Goal: Communication & Community: Ask a question

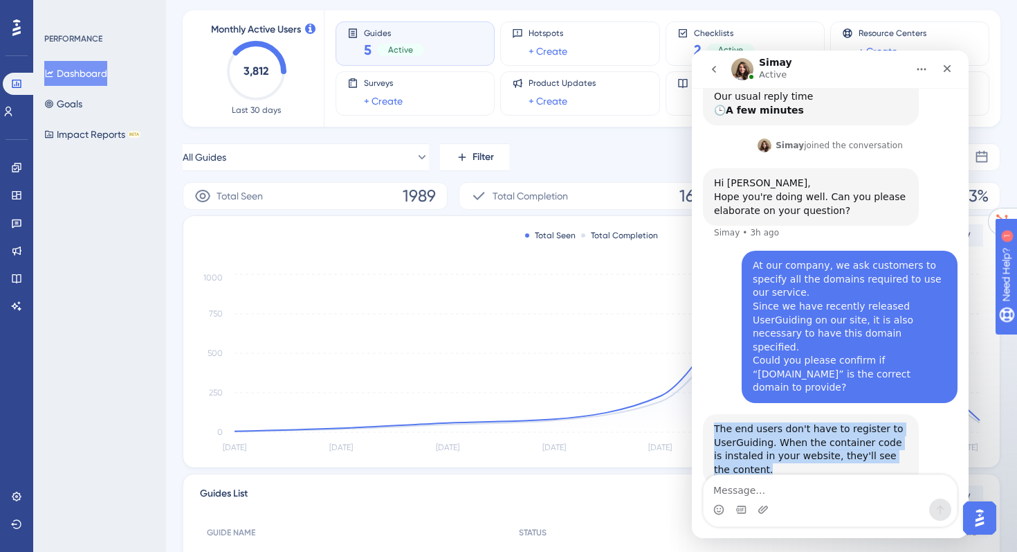
drag, startPoint x: 758, startPoint y: 430, endPoint x: 715, endPoint y: 390, distance: 59.7
click at [715, 422] on div "The end users don't have to register to UserGuiding. When the container code is…" at bounding box center [811, 449] width 194 height 54
copy div "The end users don't have to register to UserGuiding. When the container code is…"
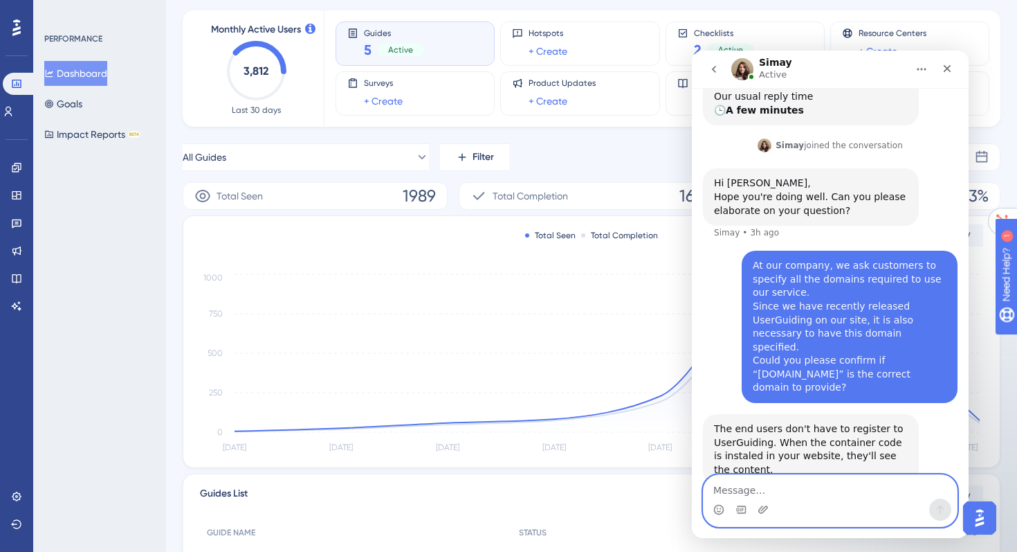
click at [744, 494] on textarea "Message…" at bounding box center [830, 487] width 253 height 24
paste textarea "Of course, I am aware of that. However, many of our customers are enterprises w…"
type textarea "Of course, I am aware of that. However, many of our customers are enterprises w…"
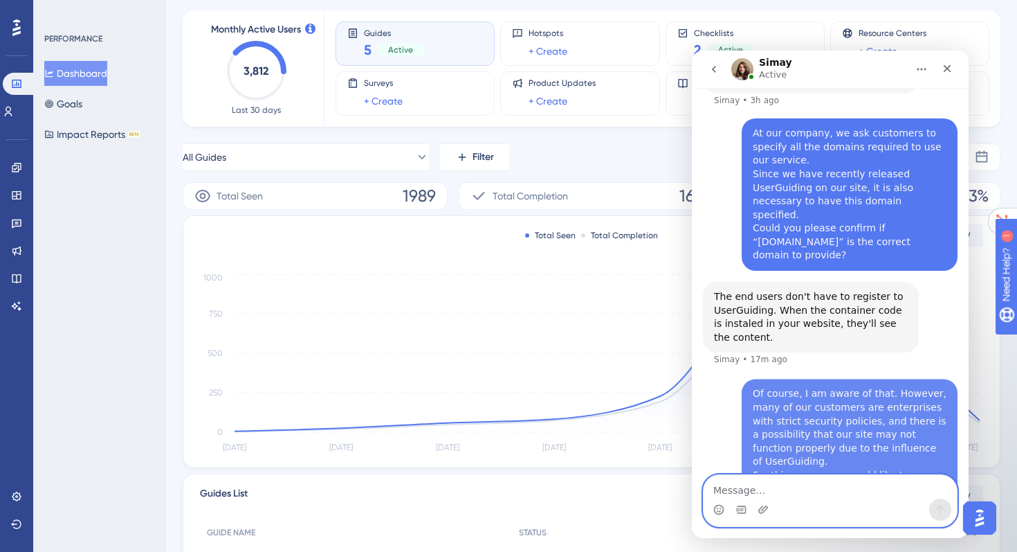
scroll to position [359, 0]
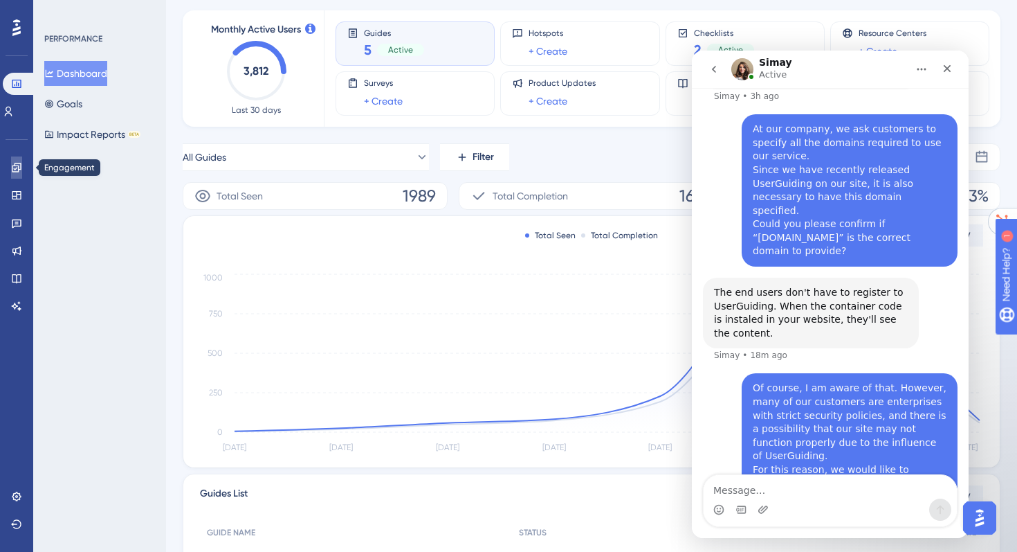
click at [0, 0] on link at bounding box center [0, 0] width 0 height 0
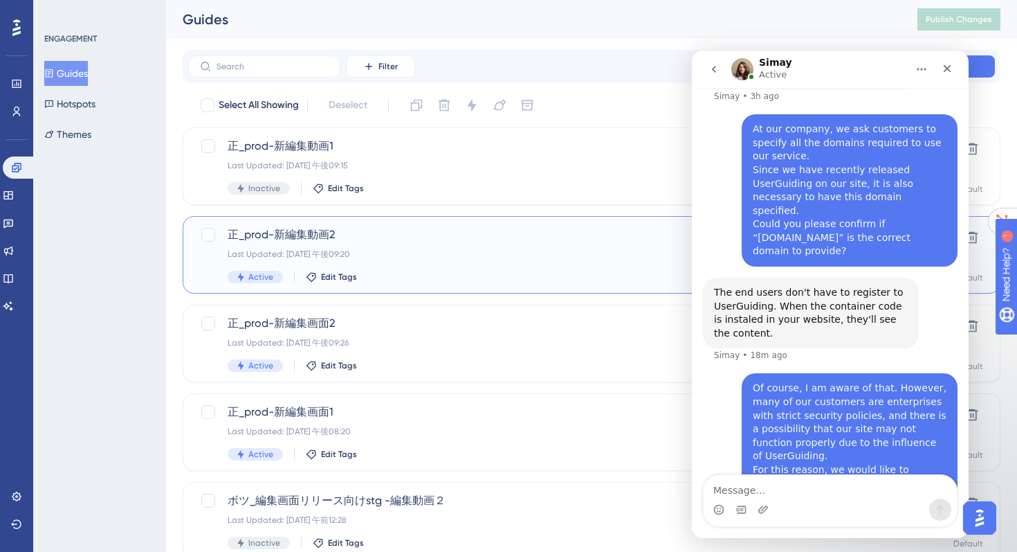
click at [367, 261] on div "正_prod-新編集動画2 Last Updated: [DATE] 午後09:20 Active Edit Tags" at bounding box center [536, 254] width 617 height 57
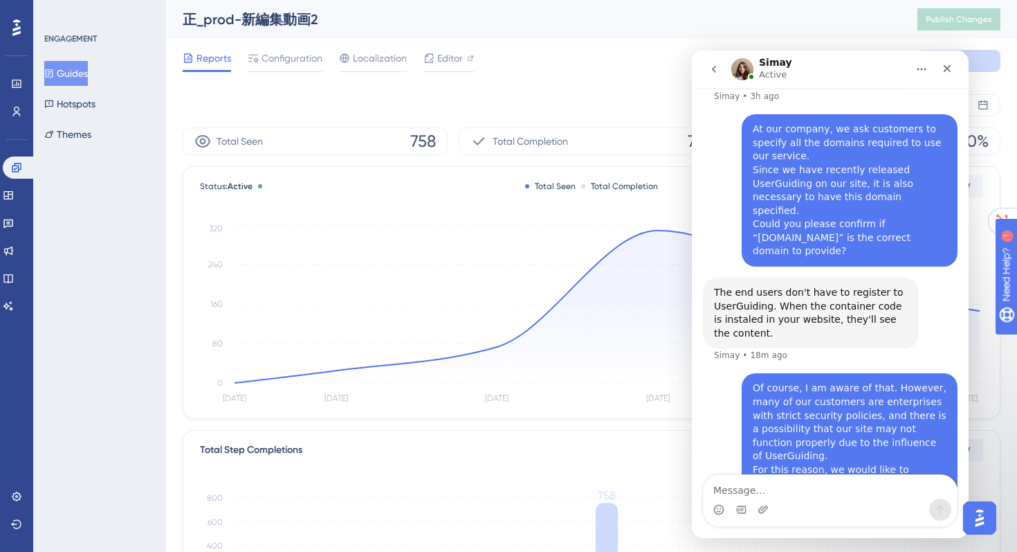
click at [772, 59] on h1 "Simay" at bounding box center [775, 62] width 33 height 10
click at [951, 69] on icon "Close" at bounding box center [947, 68] width 11 height 11
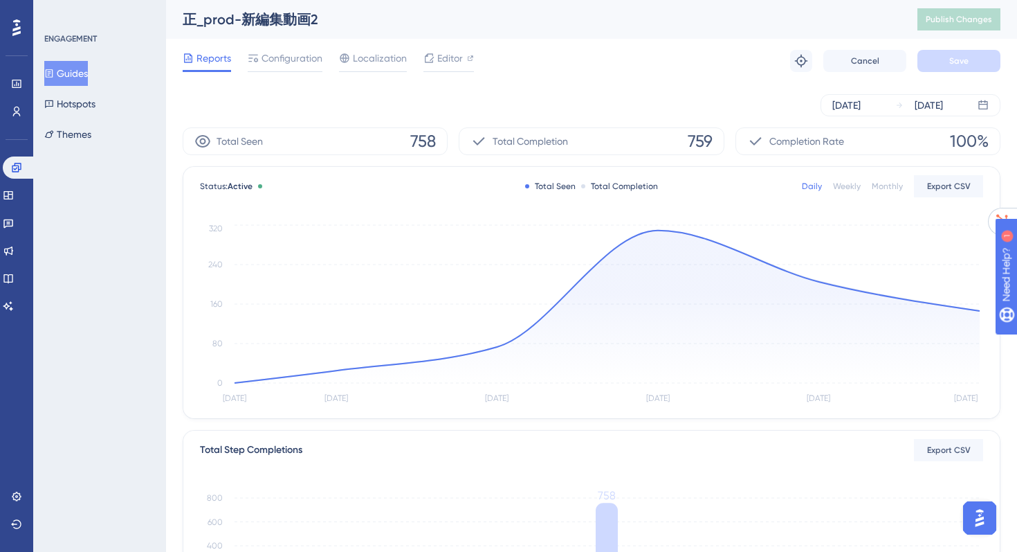
scroll to position [345, 0]
click at [88, 78] on button "Guides" at bounding box center [66, 73] width 44 height 25
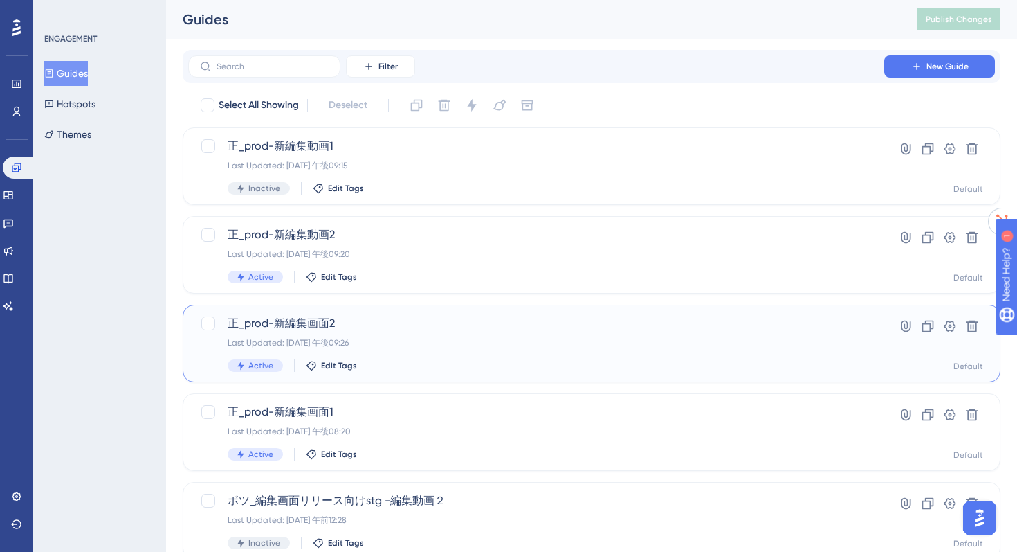
click at [406, 360] on div "Active Edit Tags" at bounding box center [536, 365] width 617 height 12
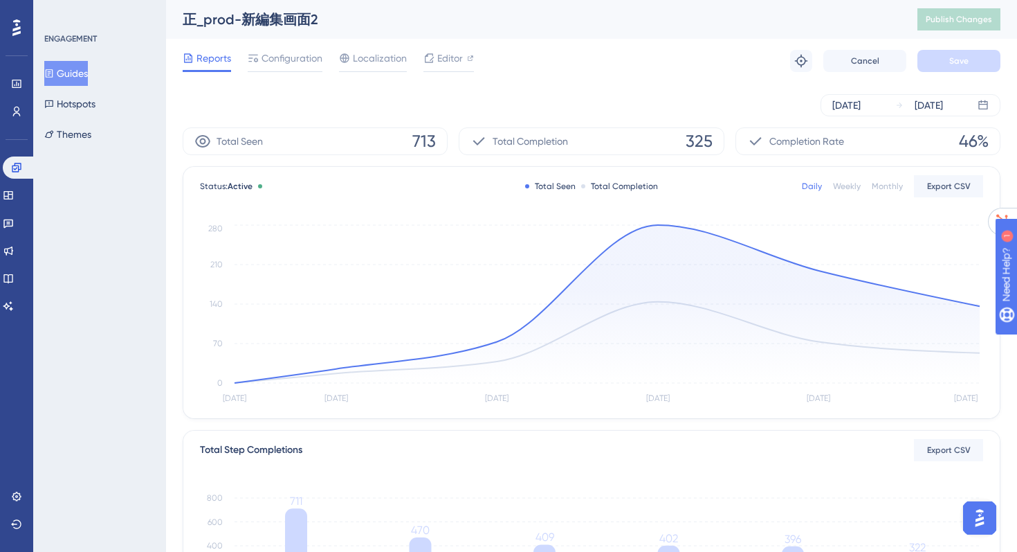
click at [88, 78] on button "Guides" at bounding box center [66, 73] width 44 height 25
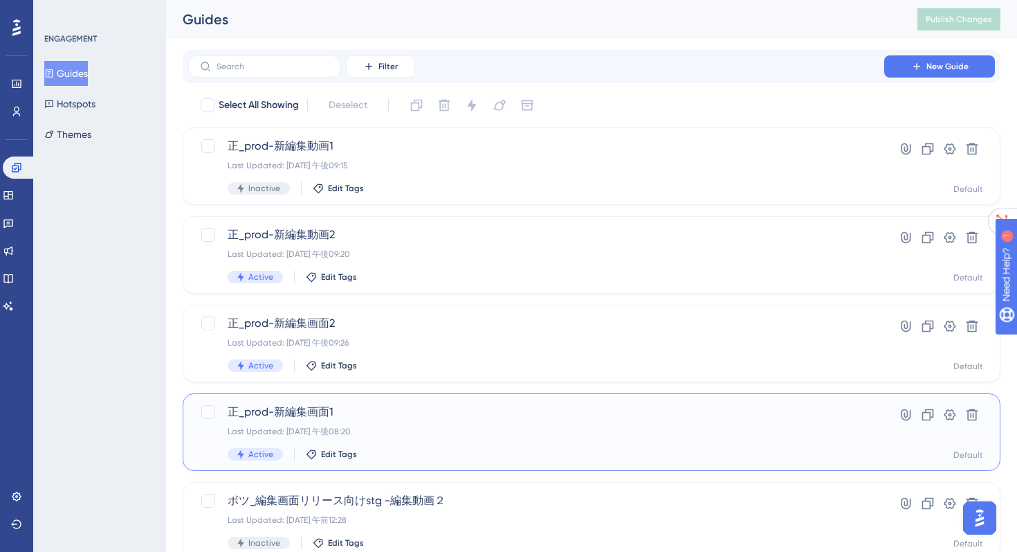
click at [392, 410] on span "正_prod-新編集画面1" at bounding box center [536, 411] width 617 height 17
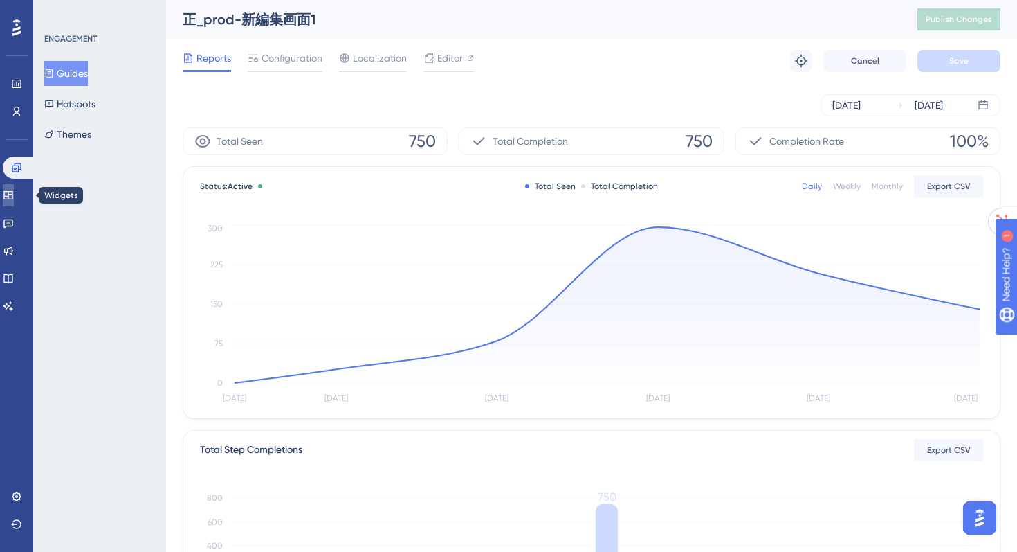
click at [14, 204] on link at bounding box center [8, 195] width 11 height 22
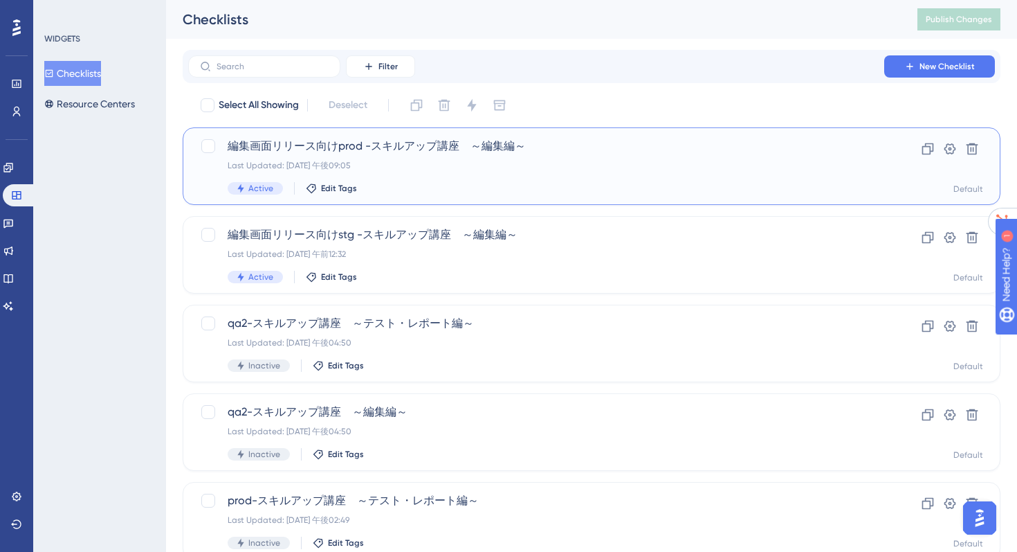
click at [358, 170] on div "Last Updated: [DATE] 午後09:05" at bounding box center [536, 165] width 617 height 11
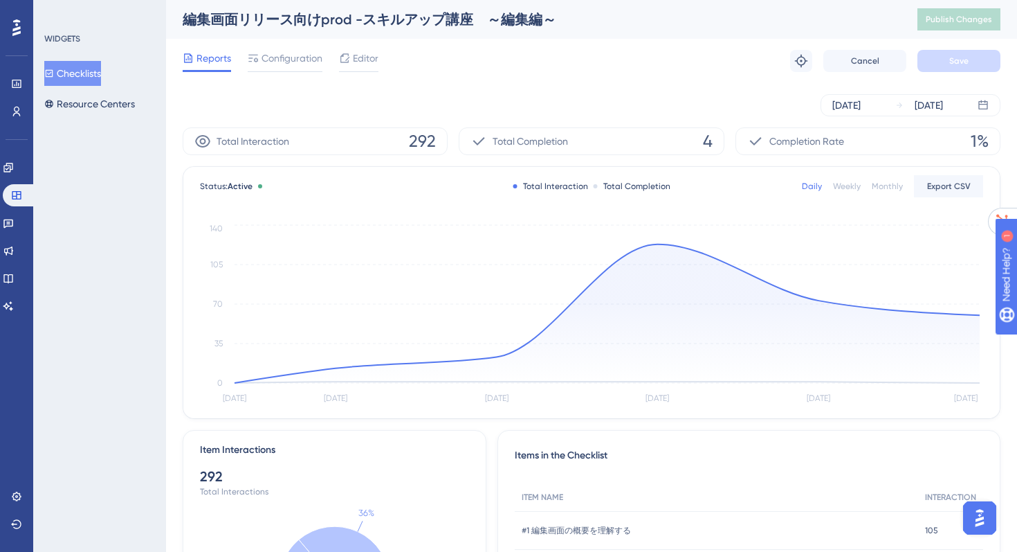
click at [983, 511] on img "Open AI Assistant Launcher" at bounding box center [979, 517] width 25 height 25
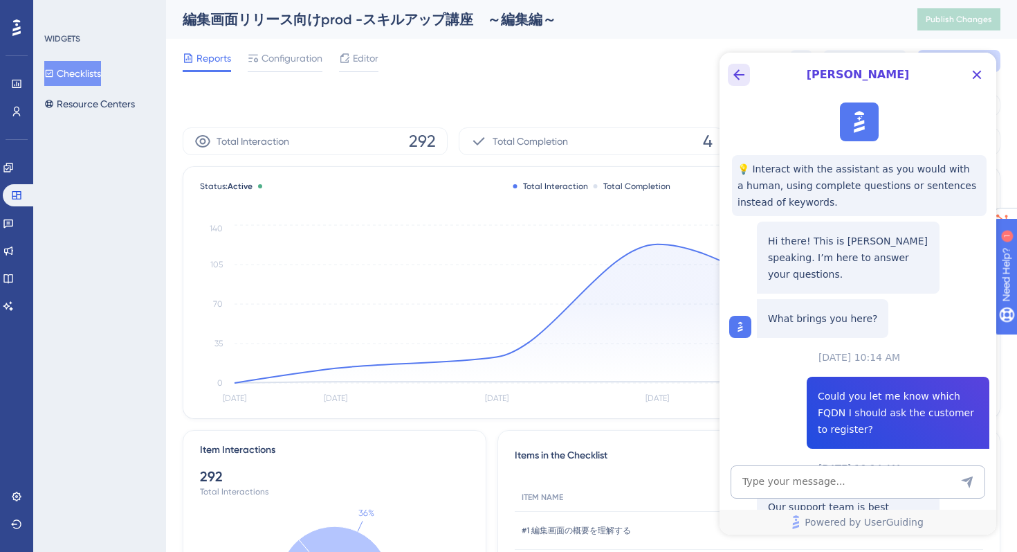
click at [739, 75] on icon "Back Button" at bounding box center [739, 74] width 11 height 11
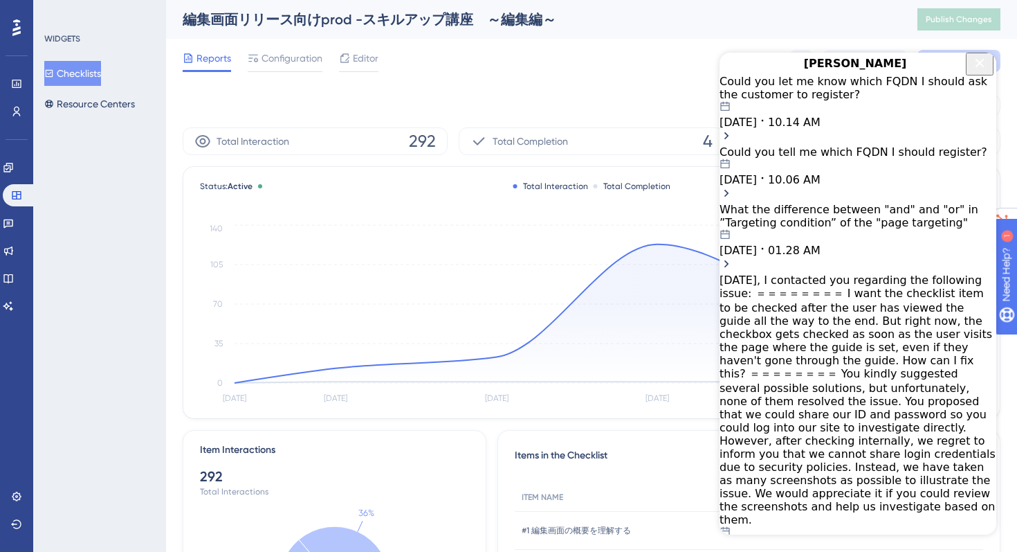
click at [812, 129] on span "10.14 AM" at bounding box center [794, 122] width 53 height 13
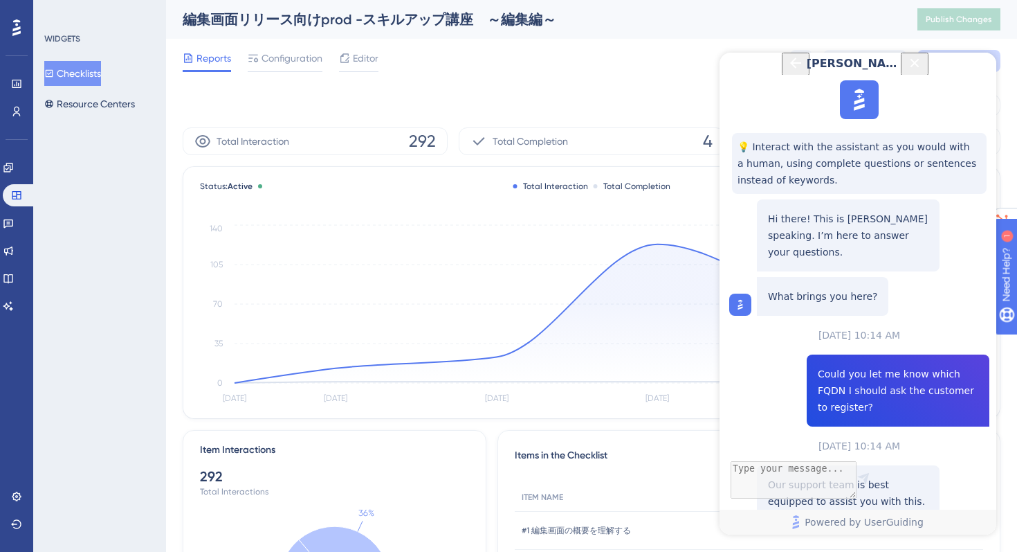
scroll to position [140, 0]
click at [859, 522] on span "Talk to a person" at bounding box center [848, 530] width 77 height 17
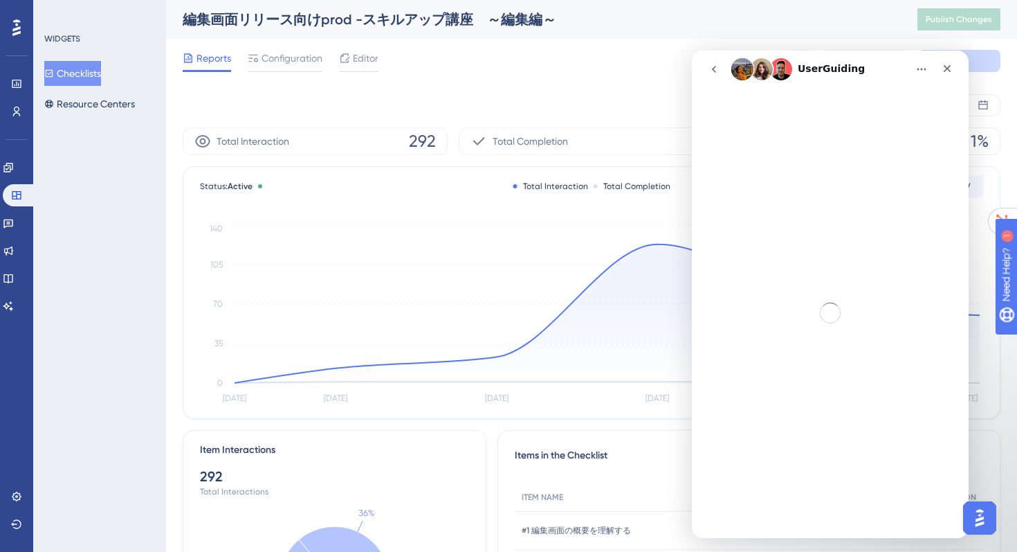
scroll to position [0, 0]
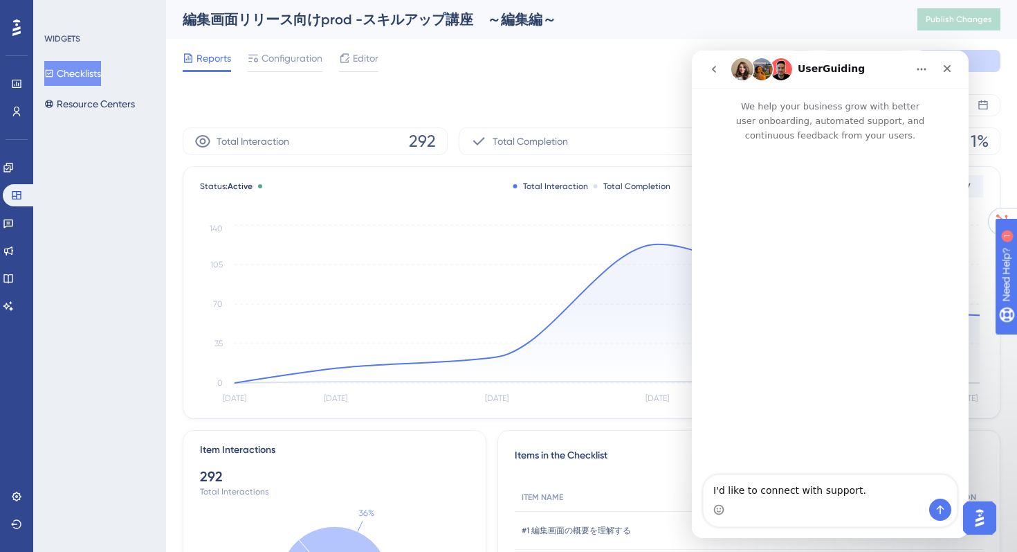
click at [714, 64] on icon "go back" at bounding box center [714, 69] width 11 height 11
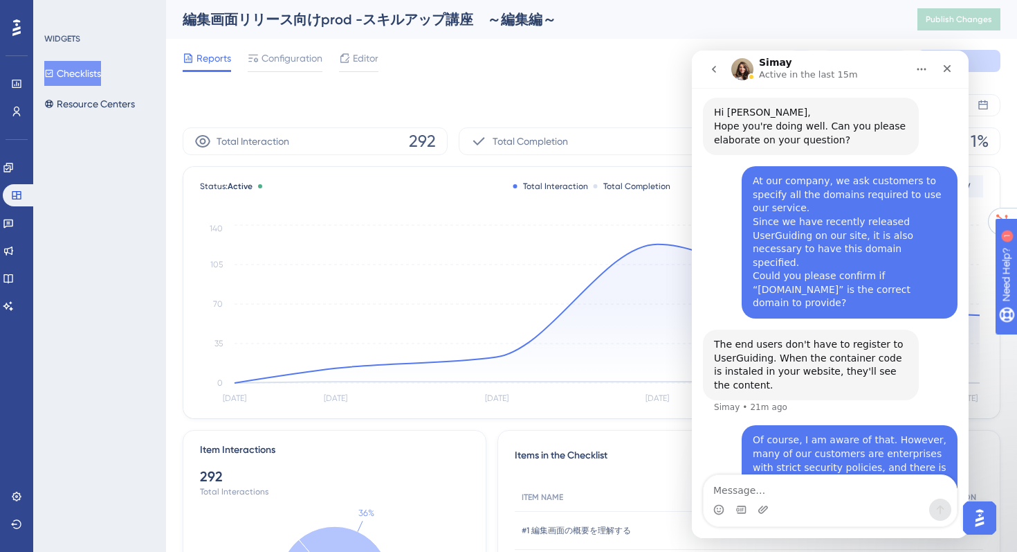
scroll to position [345, 0]
